Goal: Task Accomplishment & Management: Complete application form

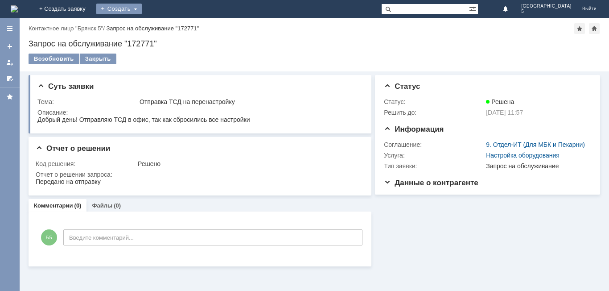
click at [142, 8] on div "Создать" at bounding box center [118, 9] width 45 height 11
click at [91, 8] on link "+ Создать заявку" at bounding box center [62, 9] width 57 height 18
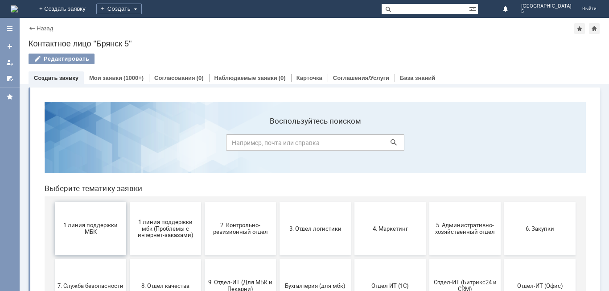
click at [103, 228] on span "1 линия поддержки МБК" at bounding box center [90, 227] width 66 height 13
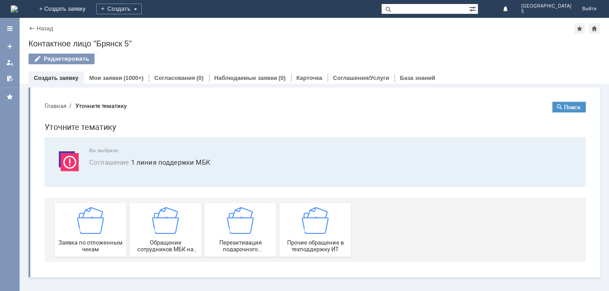
click at [103, 228] on img at bounding box center [90, 220] width 27 height 27
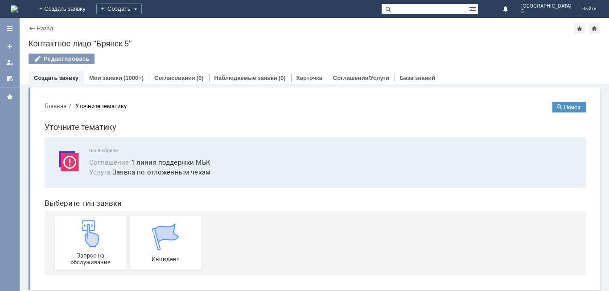
click at [103, 228] on div "Запрос на обслуживание" at bounding box center [90, 242] width 66 height 45
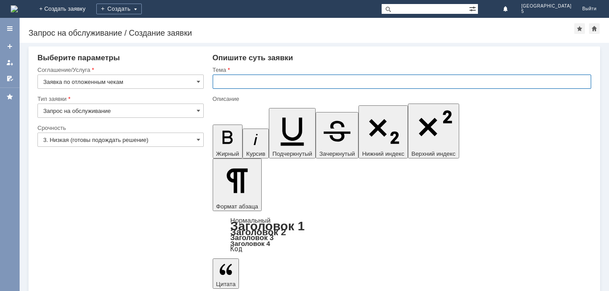
click at [233, 78] on input "text" at bounding box center [402, 81] width 378 height 14
type input "отложен чек"
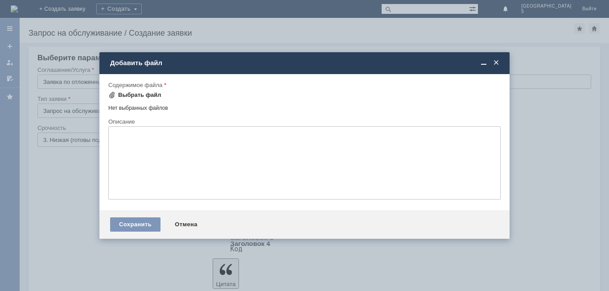
click at [136, 94] on div "Выбрать файл" at bounding box center [139, 94] width 43 height 7
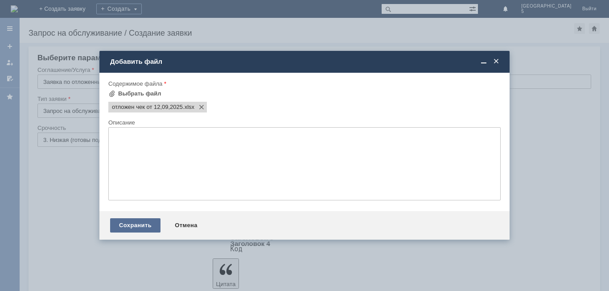
click at [139, 225] on div "Сохранить" at bounding box center [135, 225] width 50 height 14
